Goal: Information Seeking & Learning: Learn about a topic

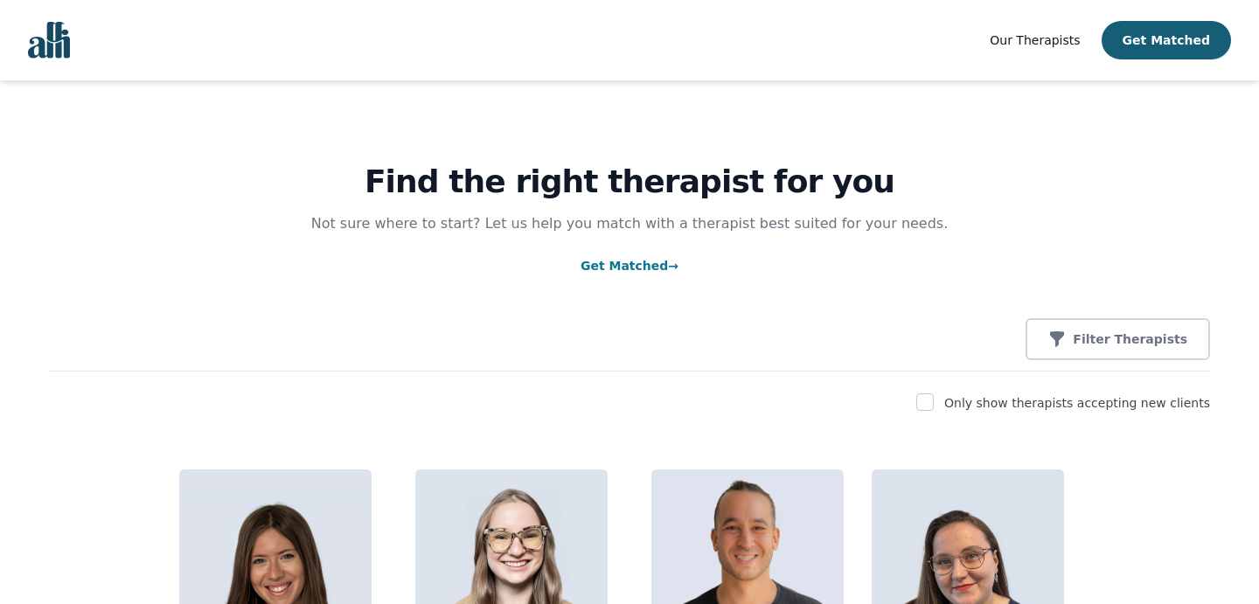
click at [48, 42] on img "Global" at bounding box center [49, 40] width 42 height 37
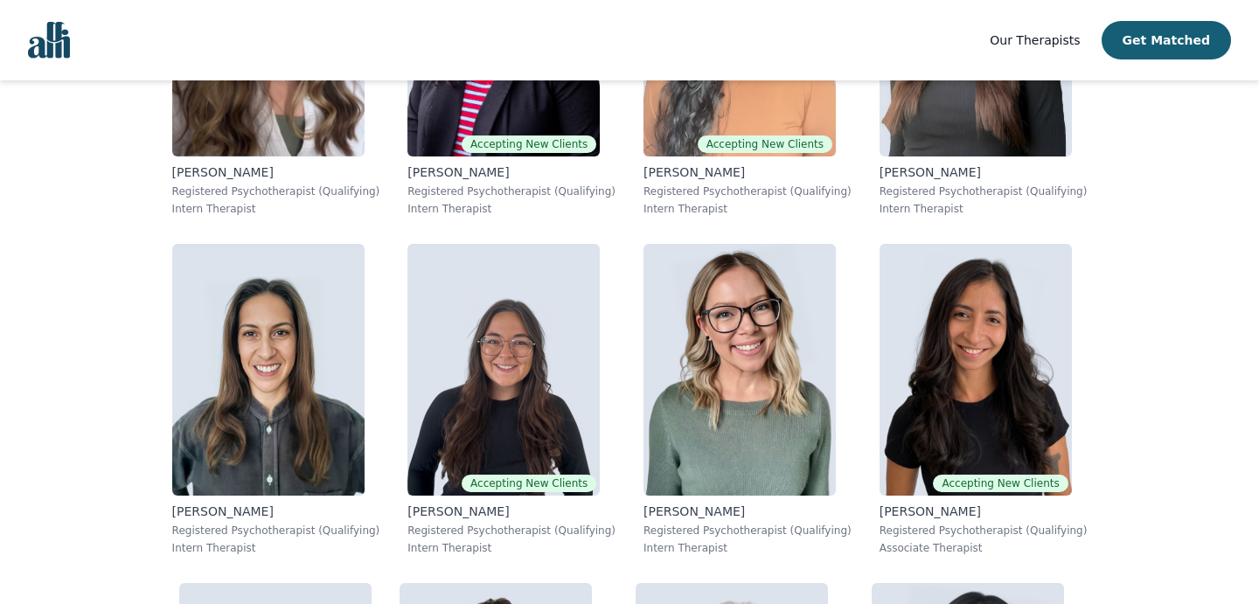
scroll to position [10792, 0]
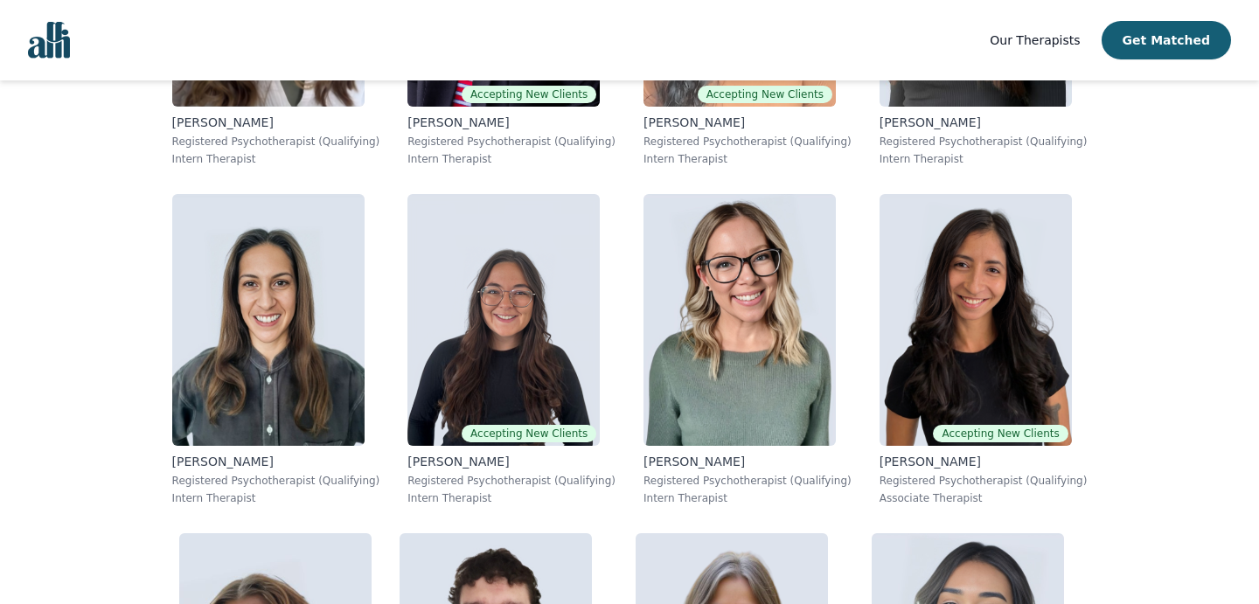
click at [38, 38] on img "Global" at bounding box center [49, 40] width 42 height 37
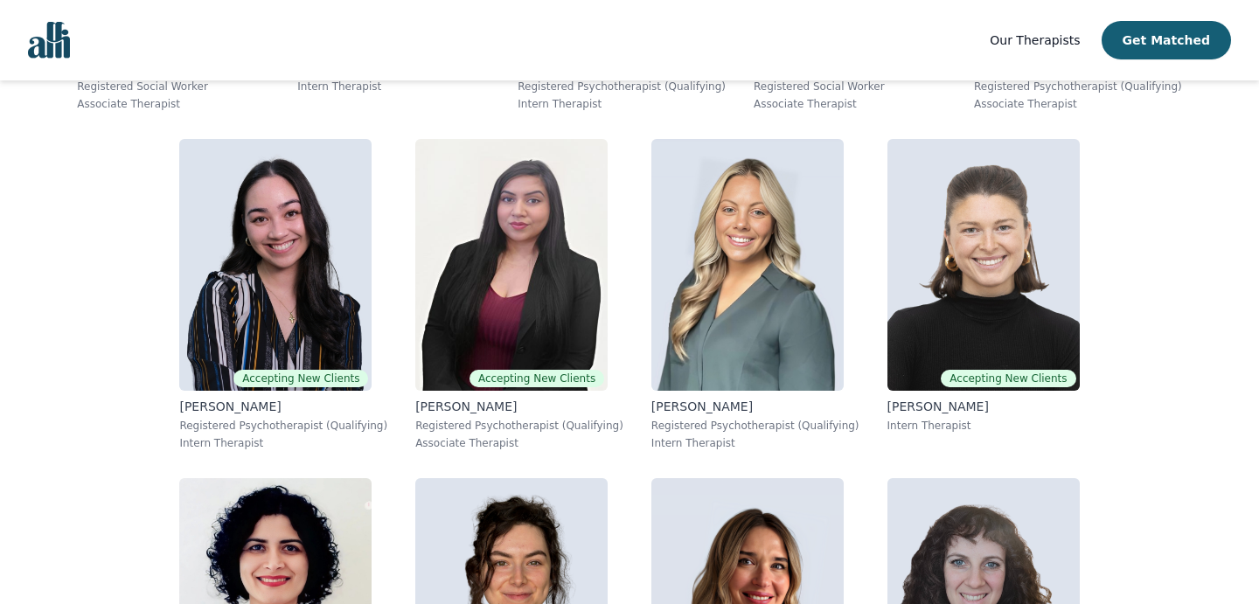
scroll to position [2704, 0]
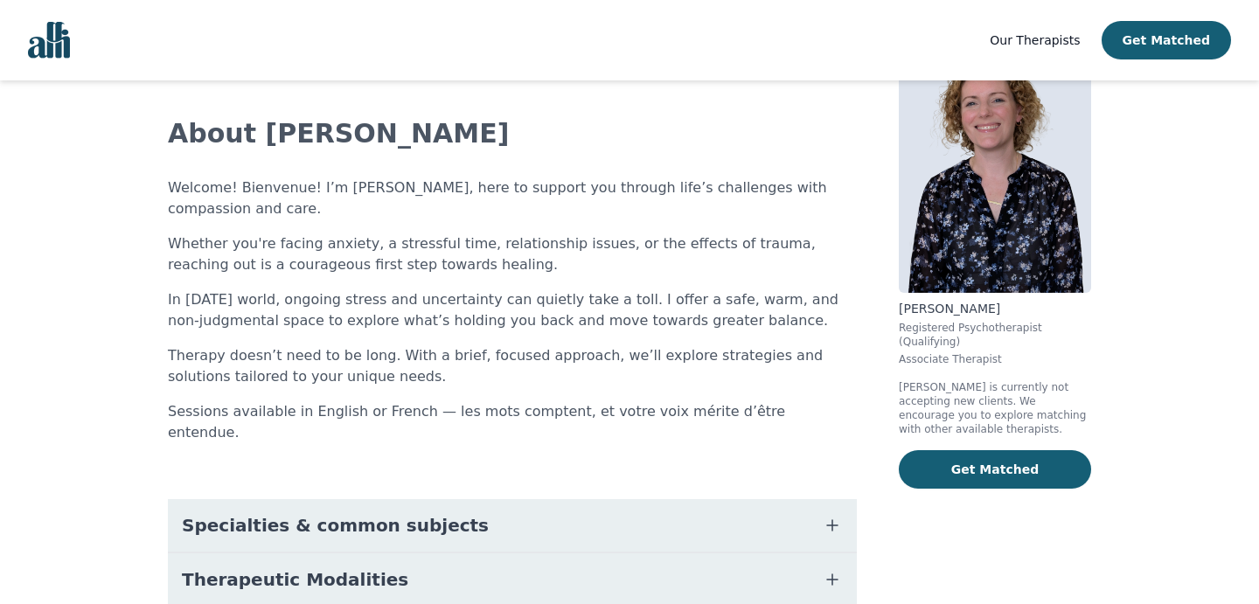
scroll to position [80, 0]
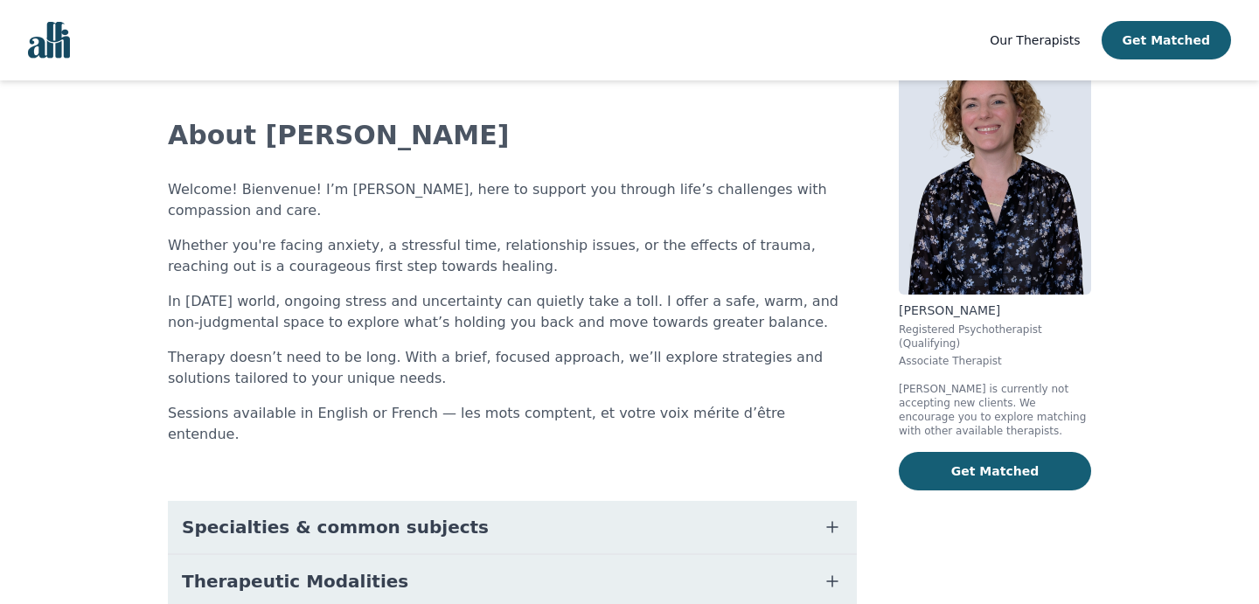
click at [966, 414] on p "[PERSON_NAME] is currently not accepting new clients. We encourage you to explo…" at bounding box center [995, 410] width 192 height 56
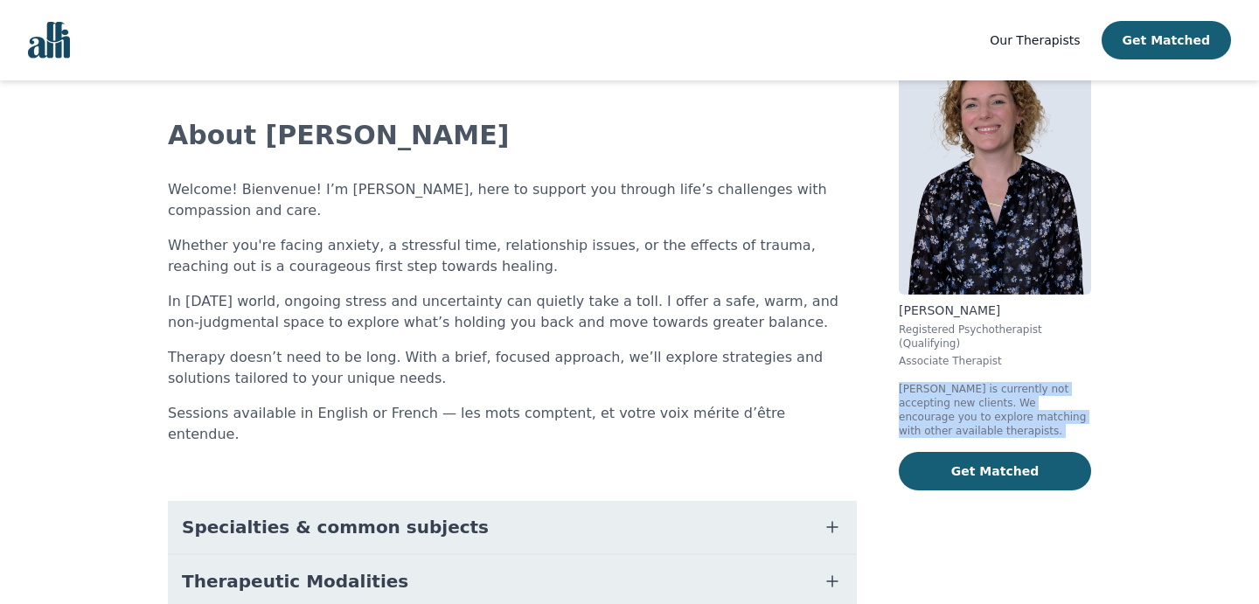
click at [966, 414] on p "[PERSON_NAME] is currently not accepting new clients. We encourage you to explo…" at bounding box center [995, 410] width 192 height 56
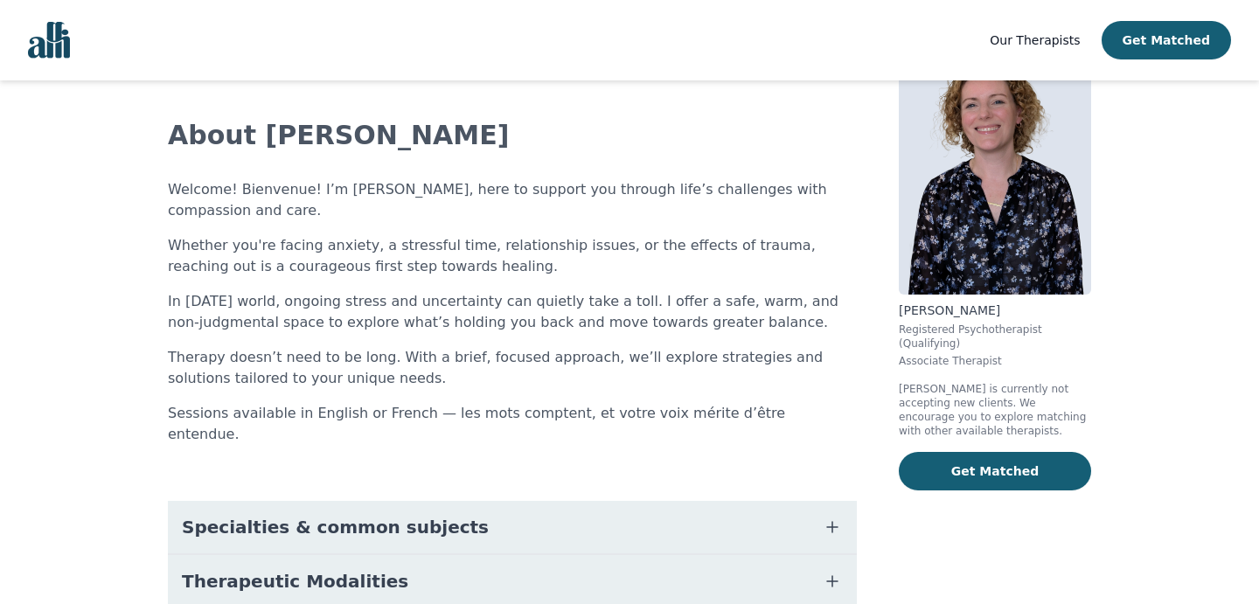
click at [939, 366] on p "Associate Therapist" at bounding box center [995, 361] width 192 height 14
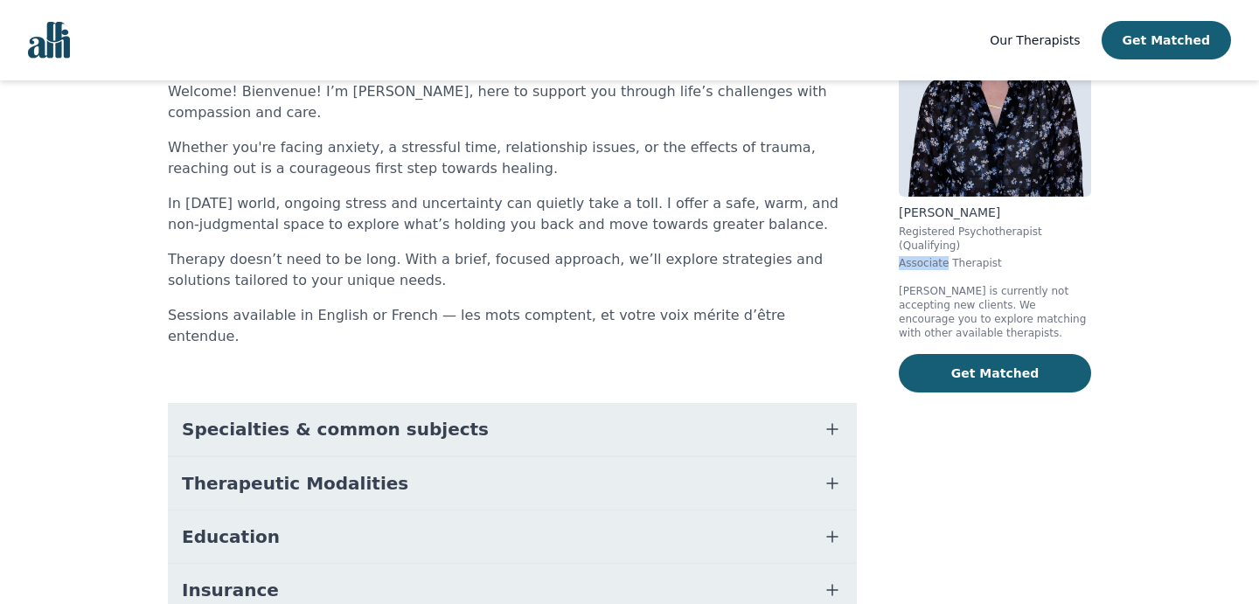
scroll to position [232, 0]
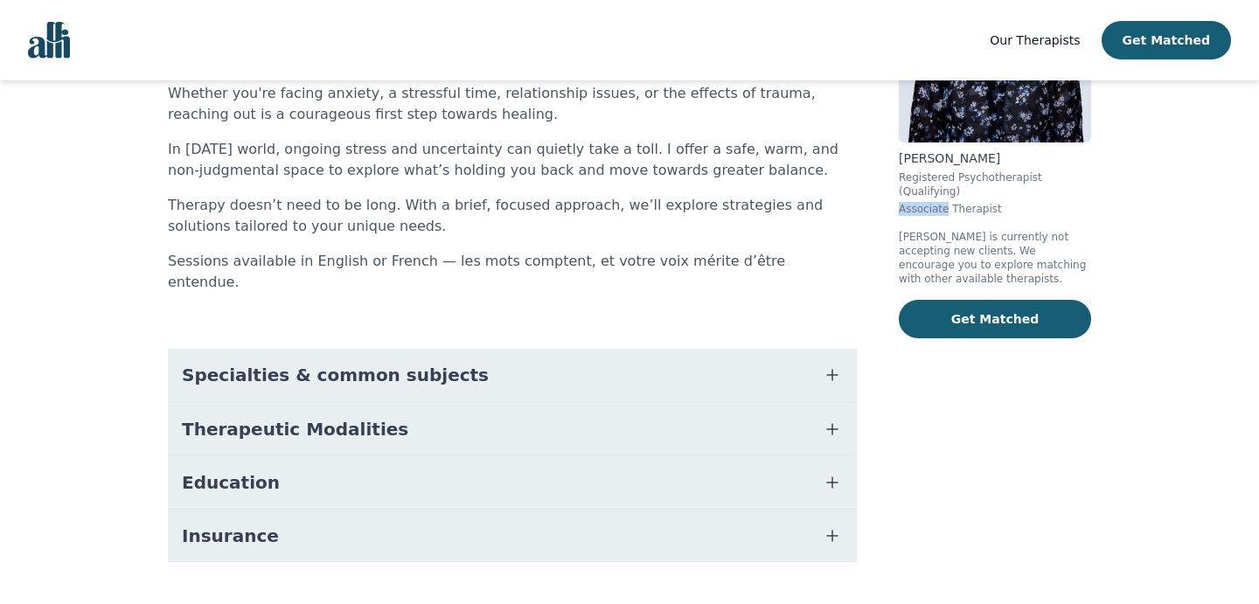
click at [387, 363] on span "Specialties & common subjects" at bounding box center [335, 375] width 307 height 24
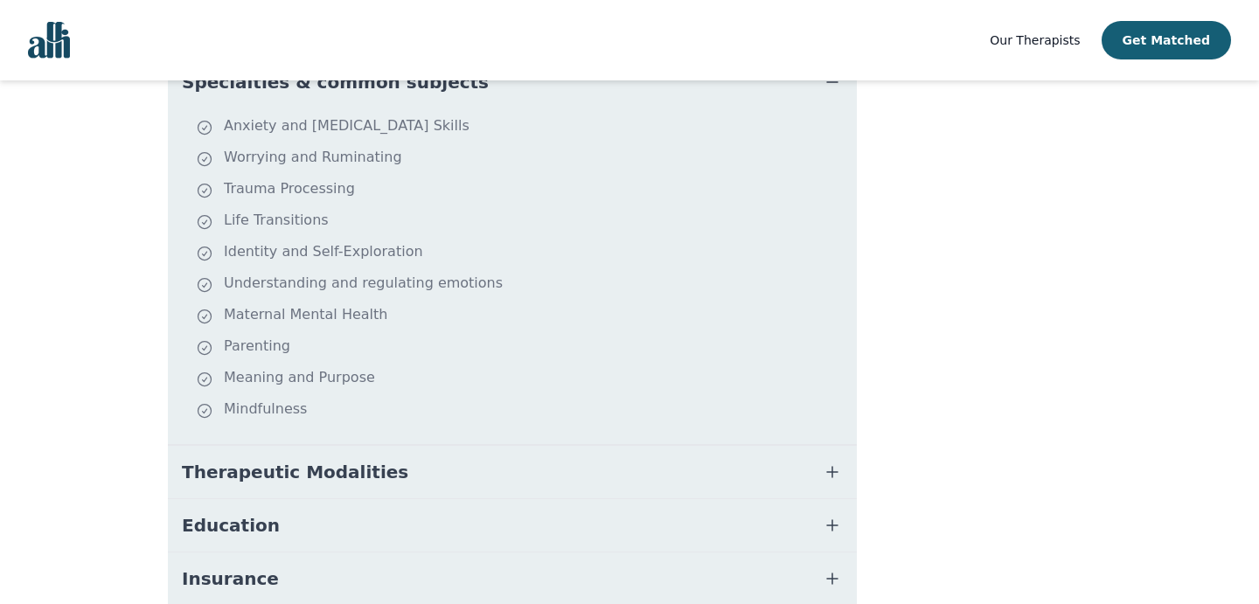
scroll to position [567, 0]
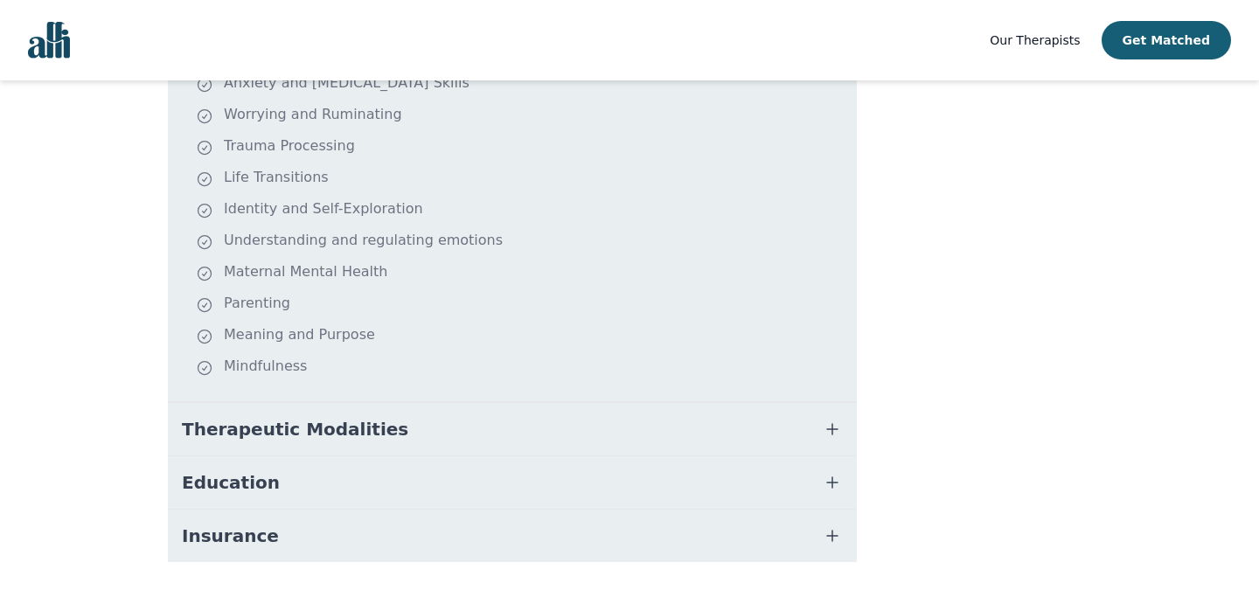
click at [355, 417] on span "Therapeutic Modalities" at bounding box center [295, 429] width 226 height 24
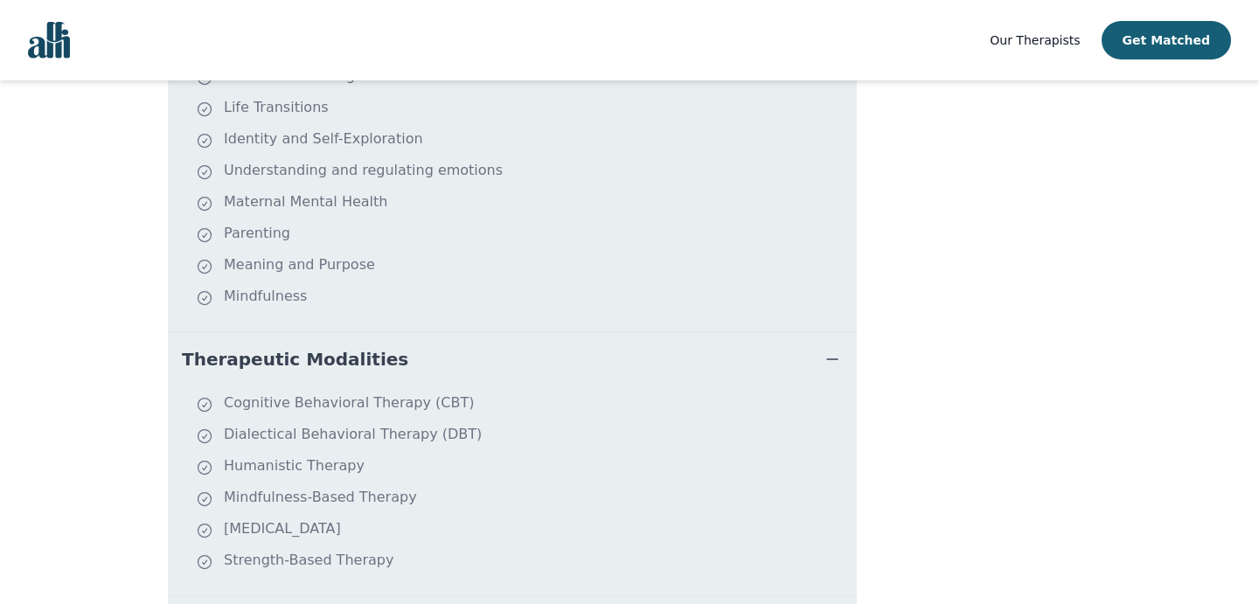
scroll to position [777, 0]
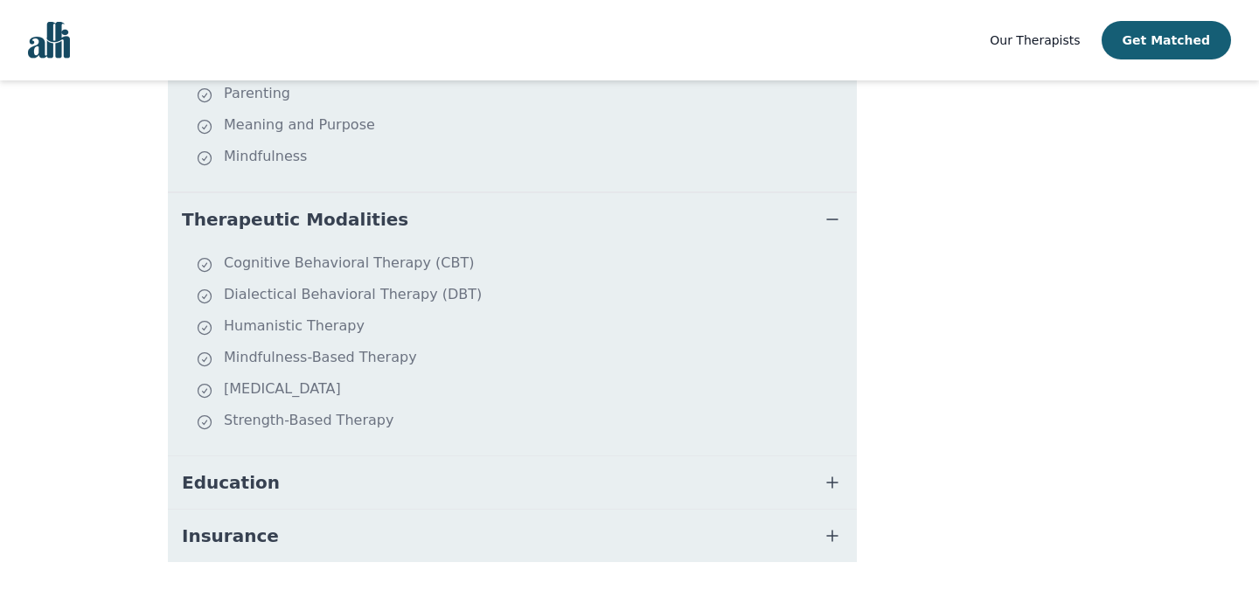
click at [299, 456] on button "Education" at bounding box center [512, 482] width 689 height 52
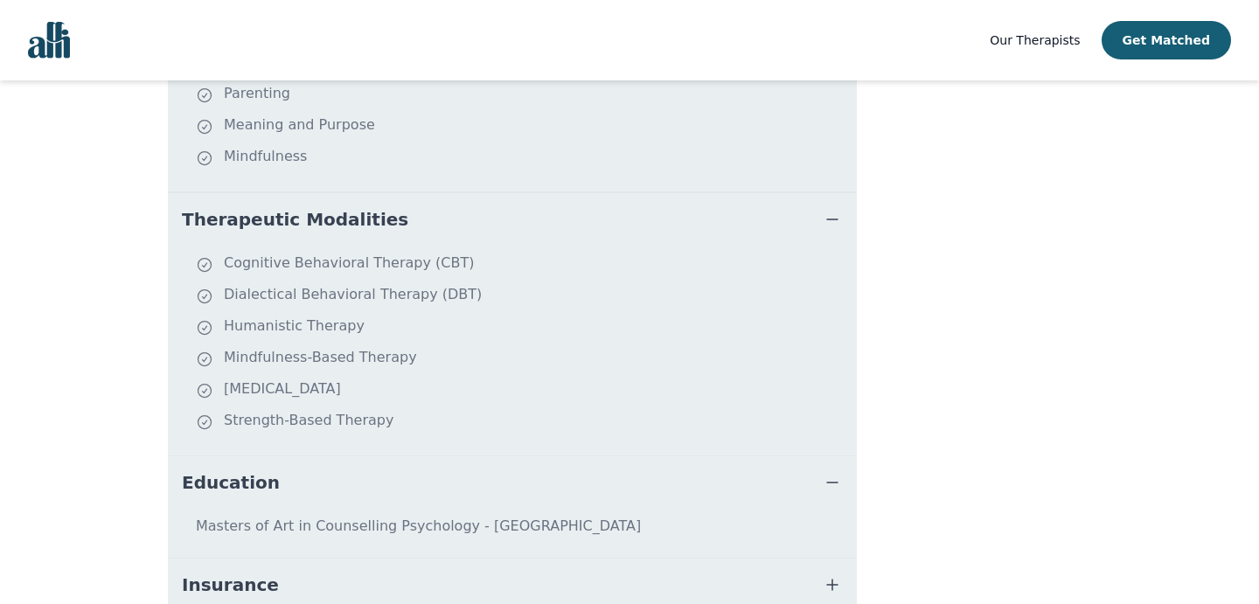
click at [299, 456] on button "Education" at bounding box center [512, 482] width 689 height 52
